Goal: Check status: Check status

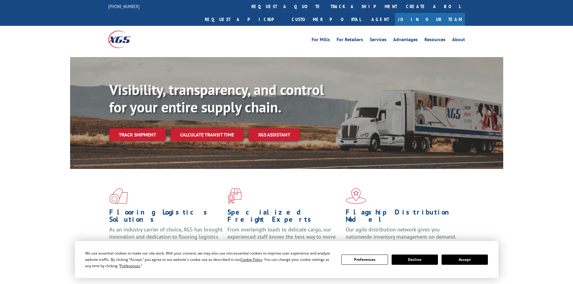
click at [134, 133] on div "Visibility, transparency, and control for your entire supply chain. Track shipm…" at bounding box center [306, 123] width 394 height 84
click at [133, 128] on link "Track shipment" at bounding box center [137, 134] width 57 height 13
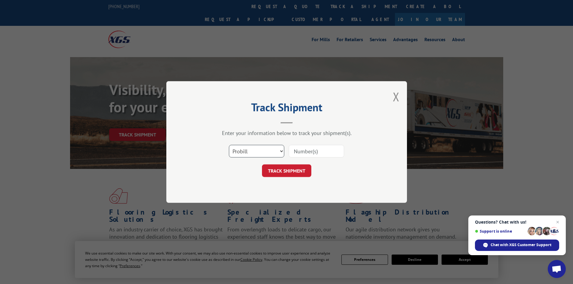
click at [231, 146] on select "Select category... Probill BOL PO" at bounding box center [256, 151] width 55 height 13
select select "bol"
click at [229, 145] on select "Select category... Probill BOL PO" at bounding box center [256, 151] width 55 height 13
click at [311, 154] on input at bounding box center [316, 151] width 55 height 13
click at [321, 154] on input at bounding box center [316, 151] width 55 height 13
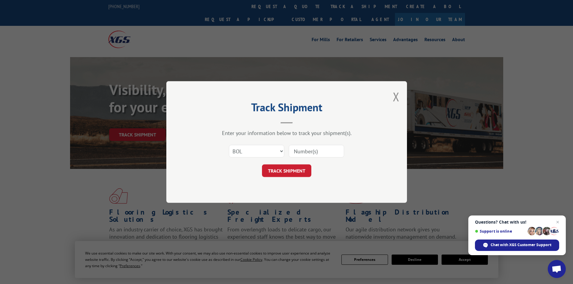
paste input "7042671"
type input "7042671"
click at [305, 169] on button "TRACK SHIPMENT" at bounding box center [286, 171] width 49 height 13
